Goal: Information Seeking & Learning: Learn about a topic

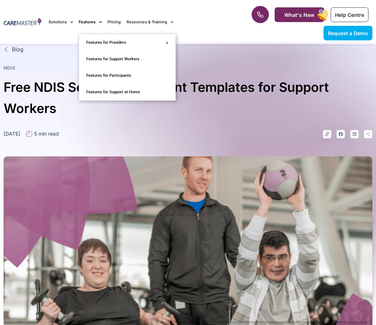
click at [320, 147] on div at bounding box center [188, 263] width 368 height 248
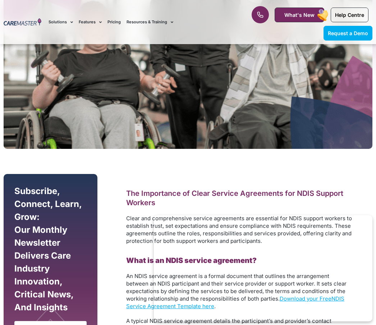
scroll to position [240, 0]
click at [237, 236] on span "Clear and comprehensive service agreements are essential for NDIS support worke…" at bounding box center [239, 229] width 226 height 29
click at [272, 231] on span "Clear and comprehensive service agreements are essential for NDIS support worke…" at bounding box center [239, 229] width 226 height 29
click at [286, 232] on span "Clear and comprehensive service agreements are essential for NDIS support worke…" at bounding box center [239, 229] width 226 height 29
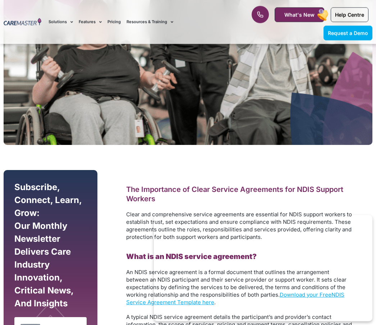
scroll to position [288, 0]
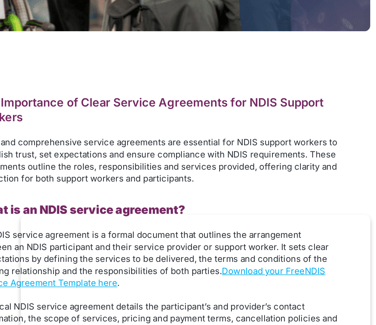
click at [178, 167] on span "Clear and comprehensive service agreements are essential for NDIS support worke…" at bounding box center [239, 181] width 226 height 29
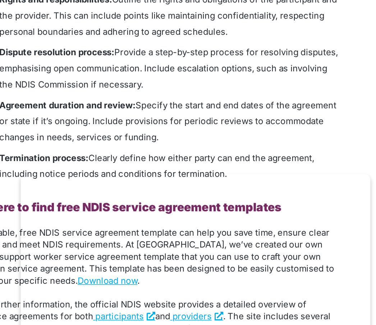
scroll to position [820, 0]
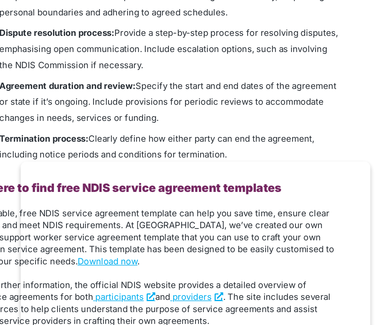
click at [140, 97] on li "Rights and responsibilities: Outline the rights and obligations of the particip…" at bounding box center [246, 112] width 212 height 30
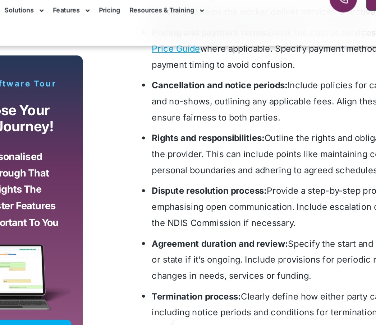
click at [79, 10] on link "Features" at bounding box center [90, 22] width 23 height 24
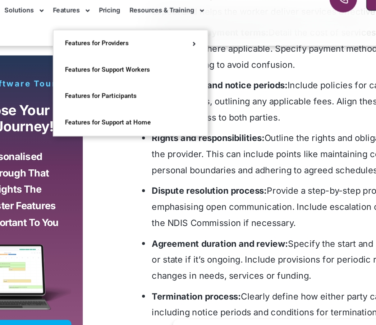
click at [126, 10] on link "Resources & Training" at bounding box center [149, 22] width 47 height 24
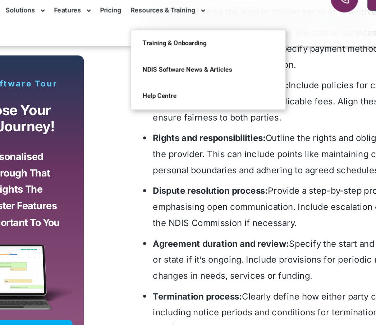
click at [169, 10] on nav "Solutions AI Roster Optimiser NDIS Software for Small Providers End-to-End NDIS…" at bounding box center [143, 22] width 191 height 24
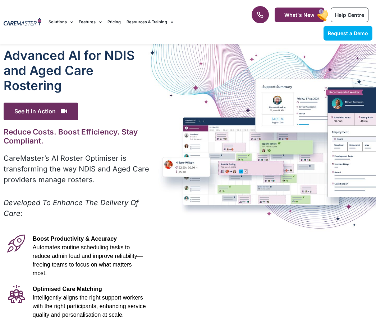
click at [226, 234] on div "Advanced Al for NDIS and Aged Care Rostering See it in Action Video Player http…" at bounding box center [188, 252] width 376 height 416
click at [288, 146] on div "Advanced Al for NDIS and Aged Care Rostering See it in Action Video Player http…" at bounding box center [188, 252] width 376 height 416
click at [319, 141] on div "Advanced Al for NDIS and Aged Care Rostering See it in Action Video Player http…" at bounding box center [188, 252] width 376 height 416
click at [30, 284] on div "Optimised Care Matching Intelligently aligns the right support workers with the…" at bounding box center [89, 303] width 121 height 42
click at [33, 241] on span "Boost Productivity & Accuracy" at bounding box center [75, 239] width 84 height 6
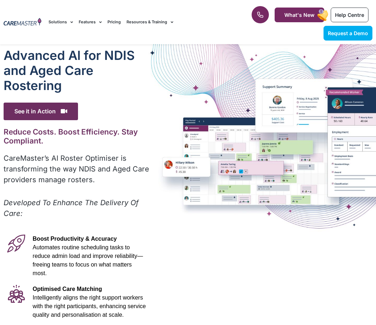
click at [28, 173] on p "CareMaster’s AI Roster Optimiser is transforming the way NDIS and Aged Care pro…" at bounding box center [77, 169] width 147 height 32
click at [253, 0] on div "1300 557 952 What's New Help Centre Request a Demo" at bounding box center [309, 22] width 133 height 44
click at [56, 3] on div "Request a Demo Solutions AI Roster Optimiser NDIS Software for Small Providers …" at bounding box center [144, 22] width 198 height 44
